Goal: Check status

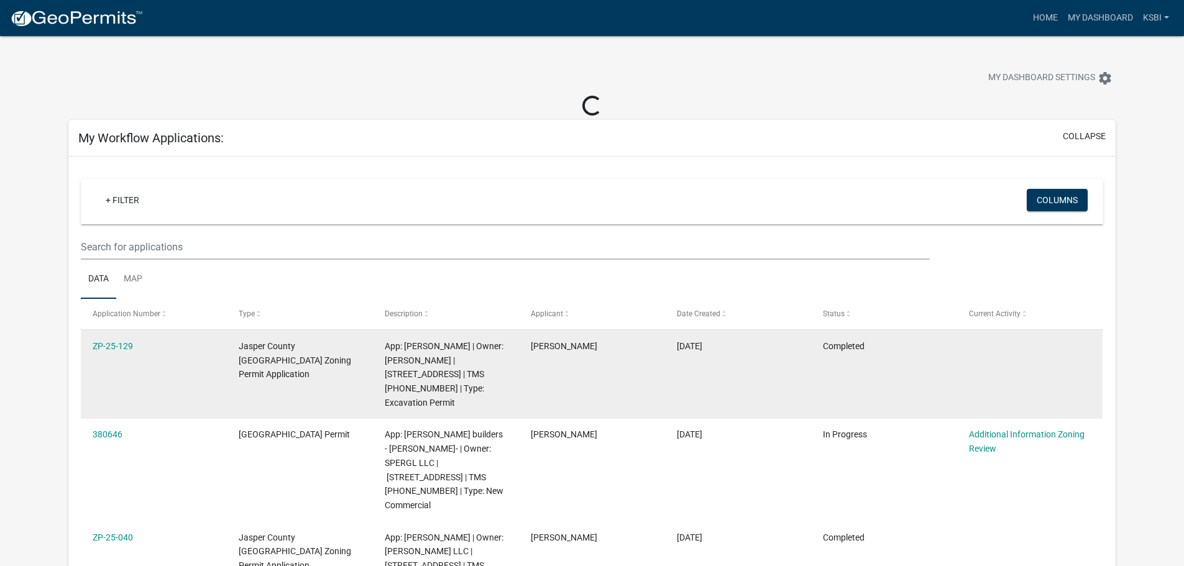
scroll to position [62, 0]
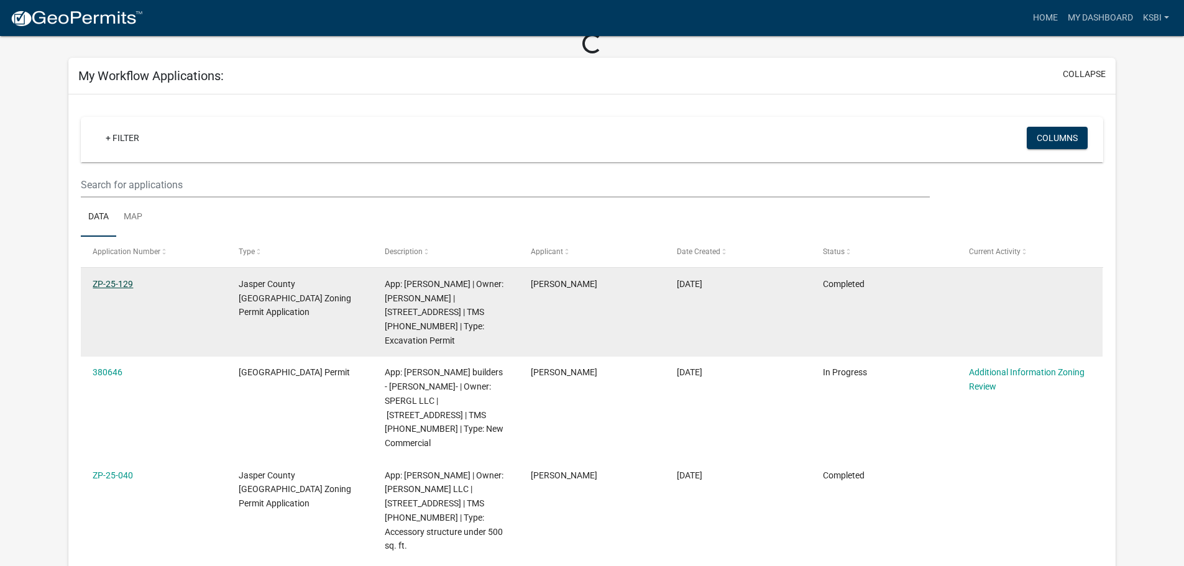
click at [112, 279] on link "ZP-25-129" at bounding box center [113, 284] width 40 height 10
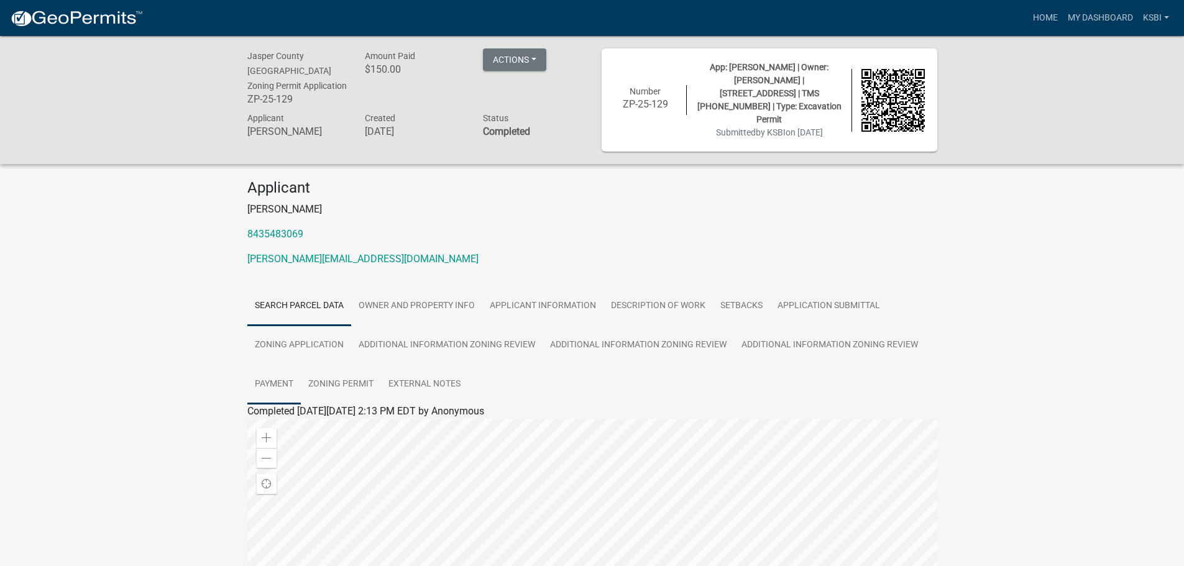
click at [269, 365] on link "Payment" at bounding box center [273, 385] width 53 height 40
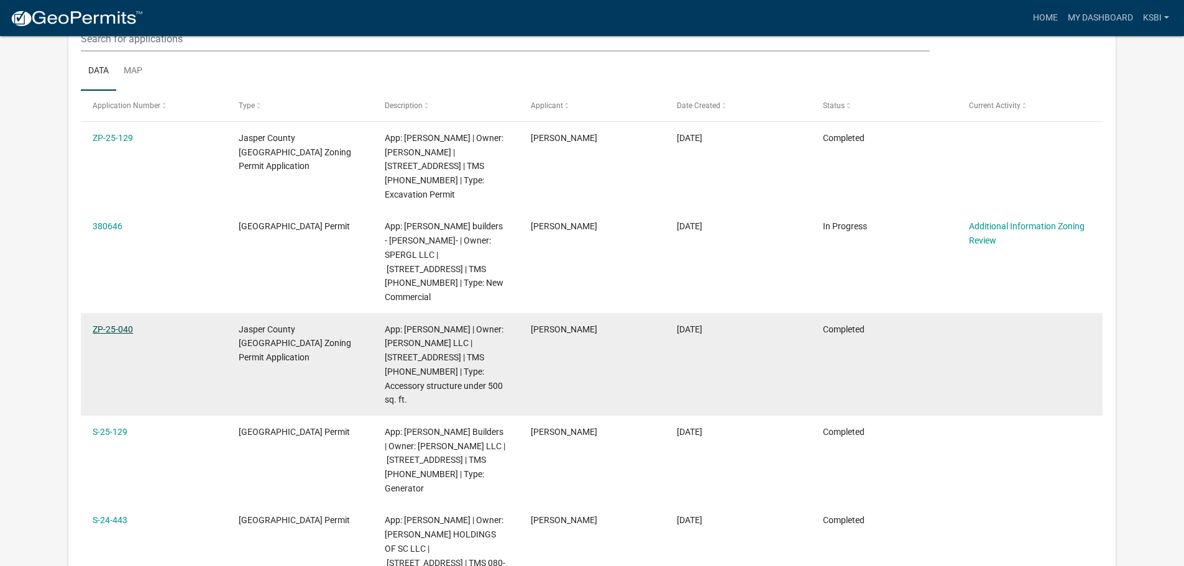
scroll to position [165, 0]
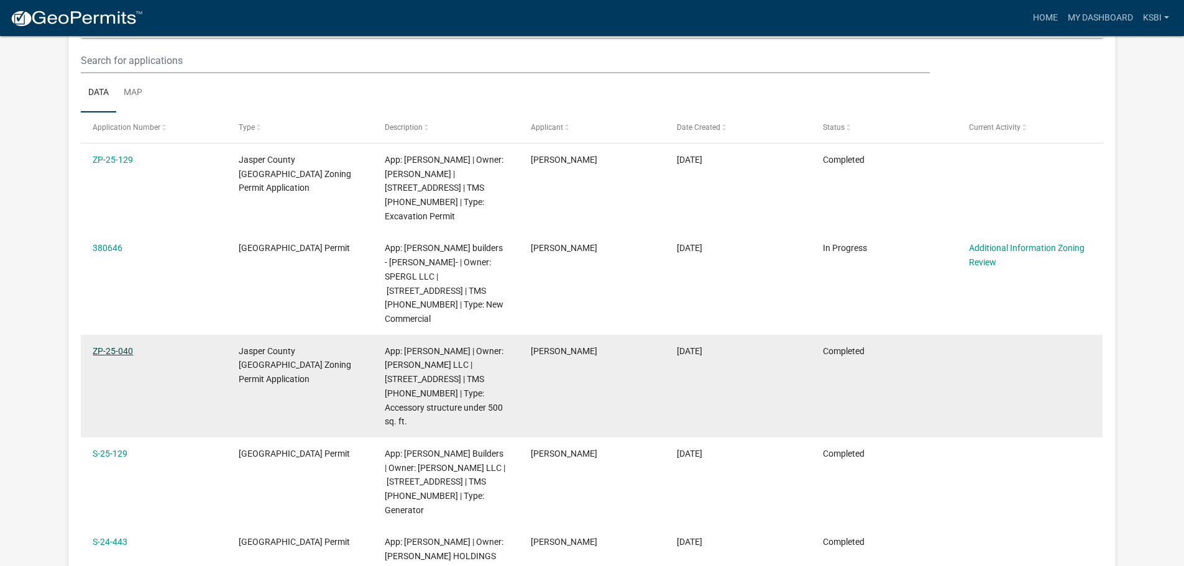
click at [105, 346] on link "ZP-25-040" at bounding box center [113, 351] width 40 height 10
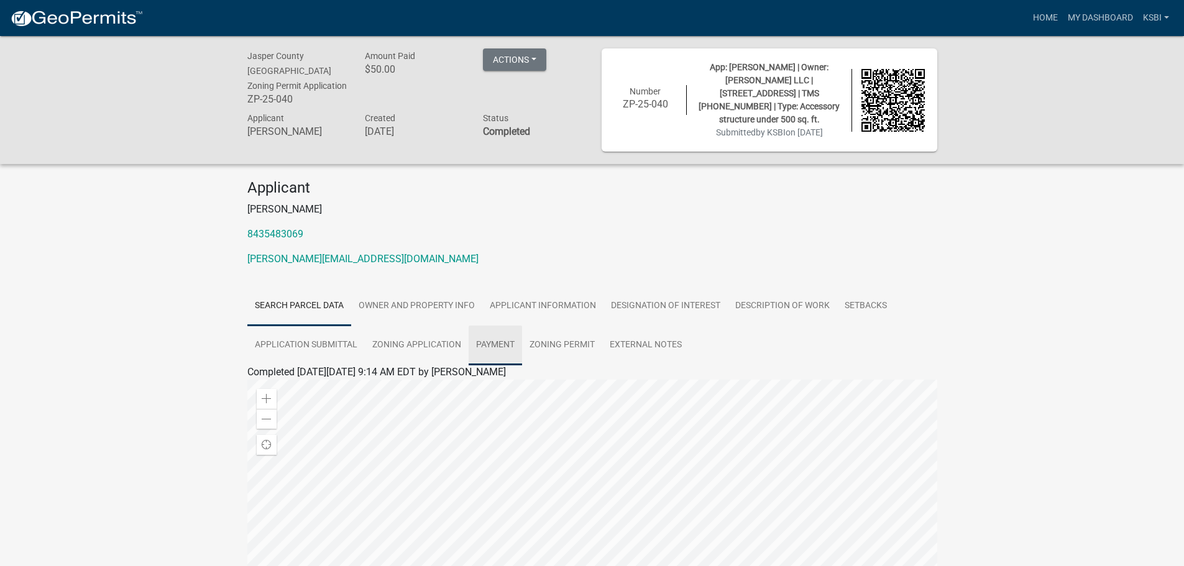
click at [486, 333] on link "Payment" at bounding box center [495, 346] width 53 height 40
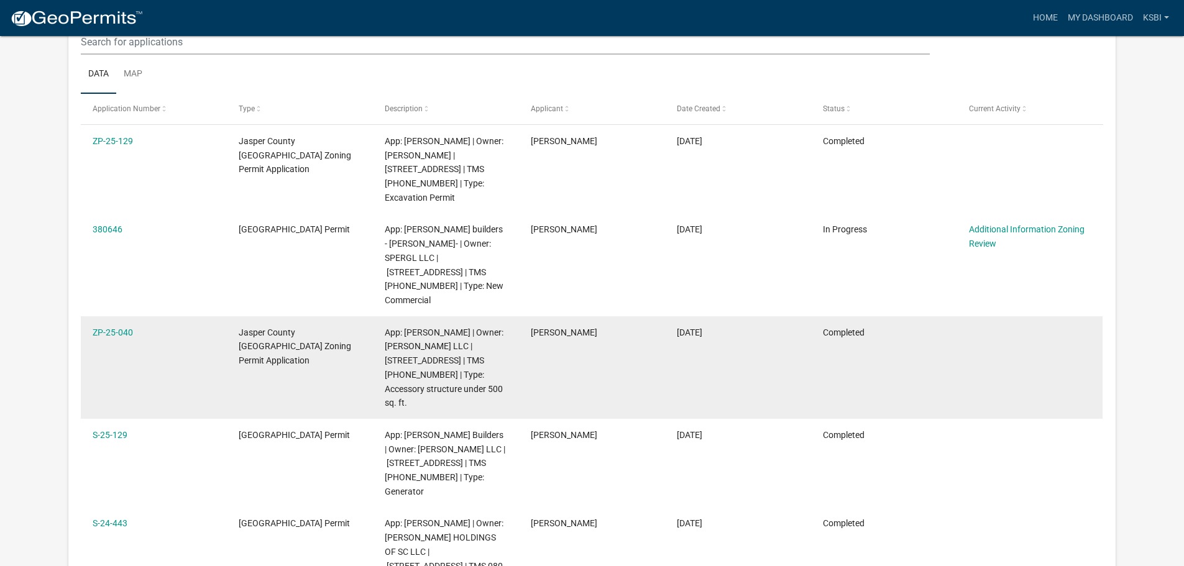
scroll to position [227, 0]
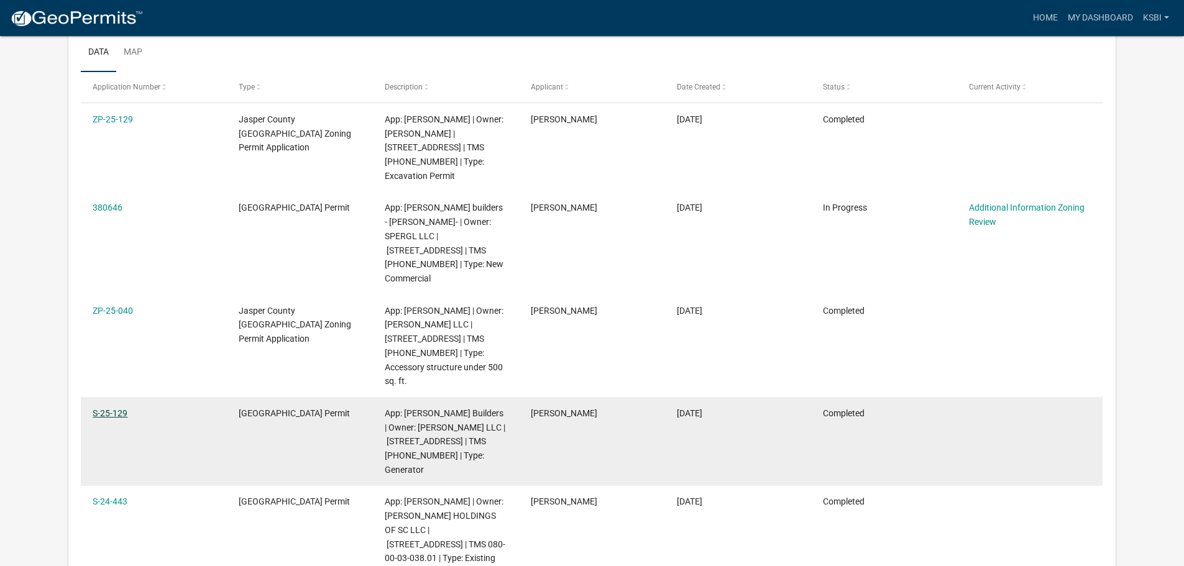
click at [119, 408] on link "S-25-129" at bounding box center [110, 413] width 35 height 10
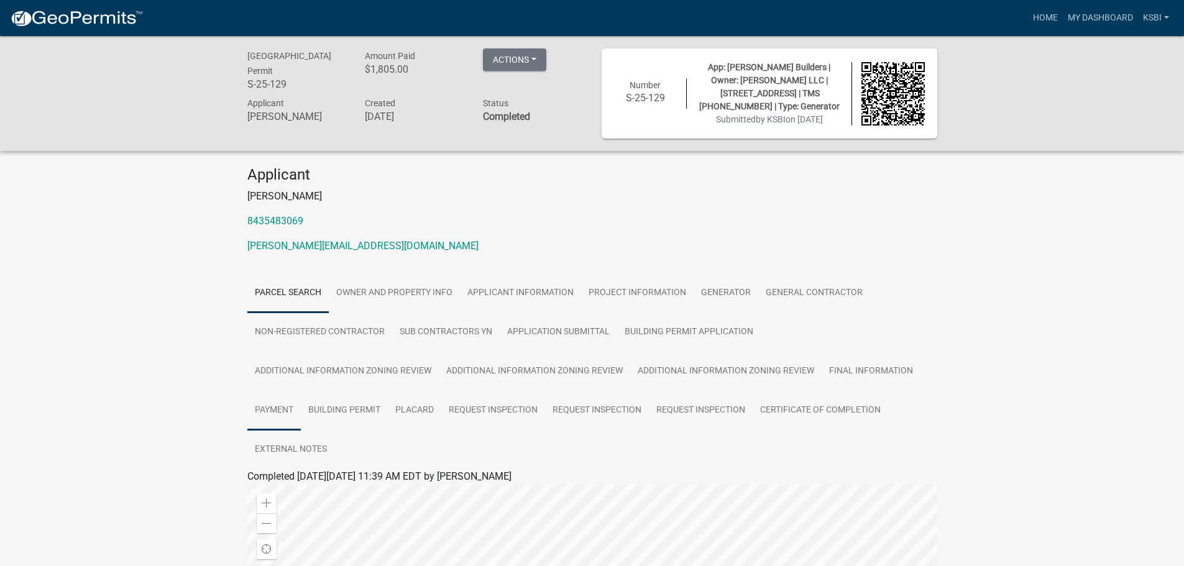
click at [290, 411] on link "Payment" at bounding box center [273, 411] width 53 height 40
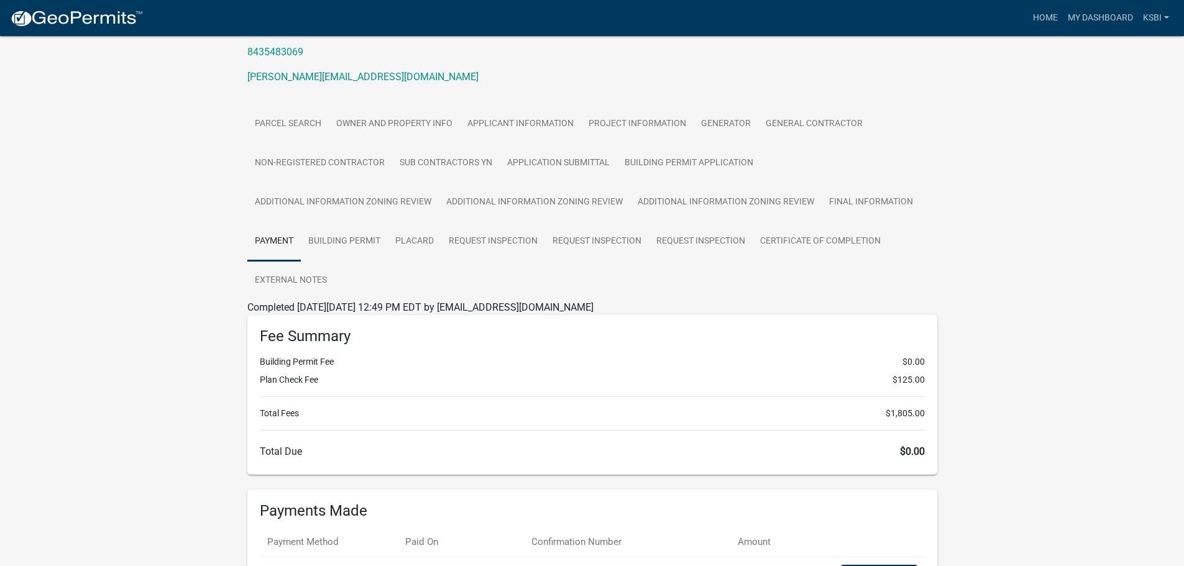
scroll to position [304, 0]
